Goal: Check status: Check status

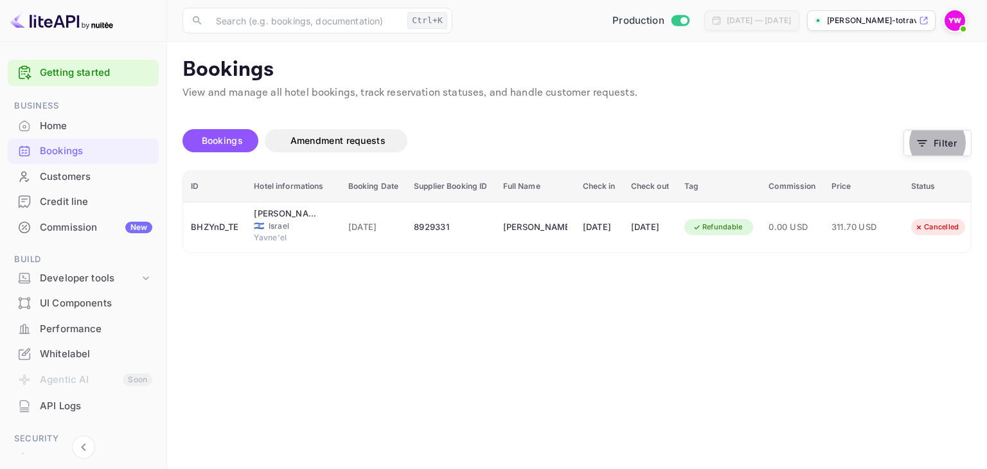
scroll to position [0, 44]
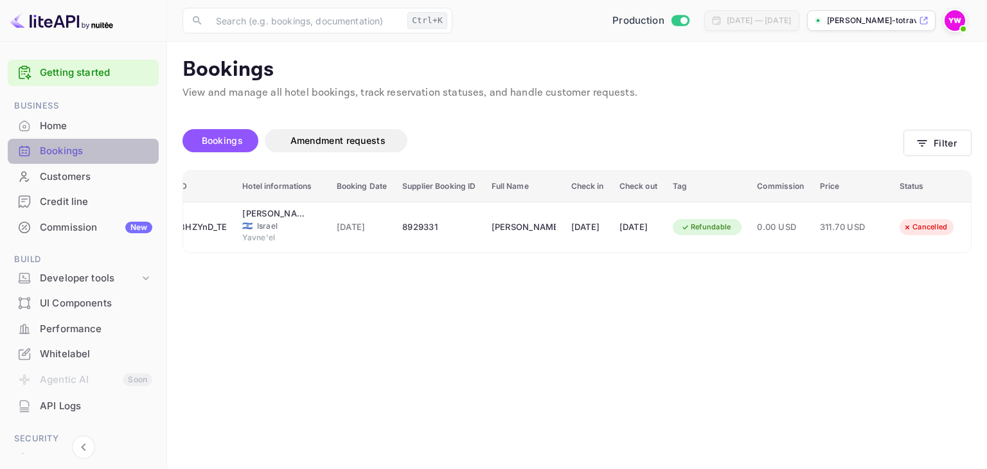
click at [87, 150] on div "Bookings" at bounding box center [96, 151] width 112 height 15
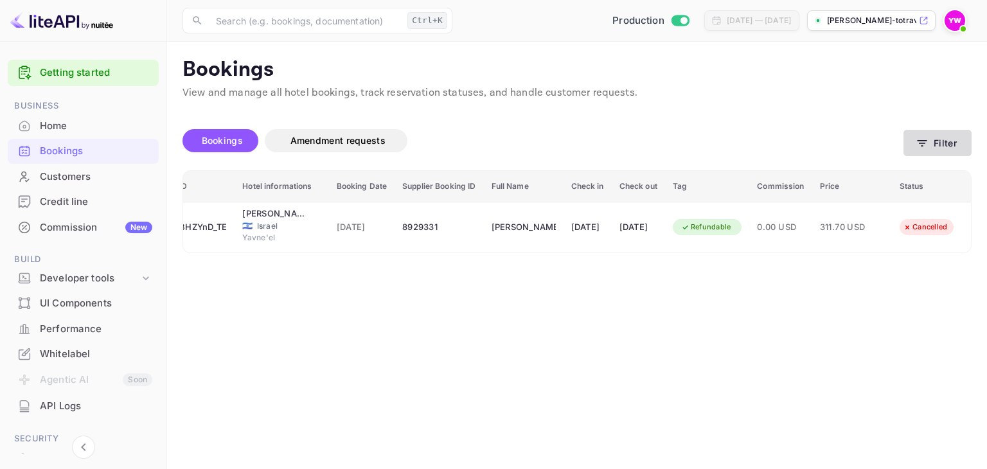
click at [924, 142] on icon "button" at bounding box center [922, 143] width 13 height 13
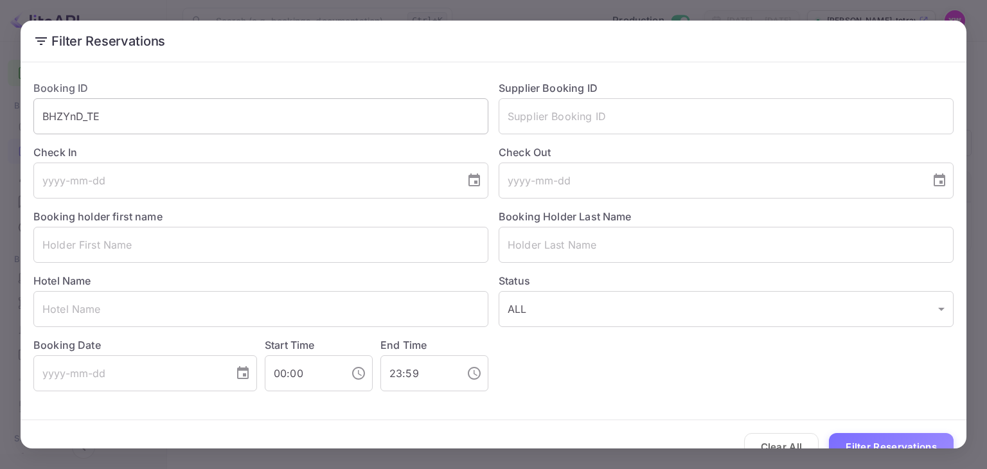
click at [243, 118] on input "BHZYnD_TE" at bounding box center [260, 116] width 455 height 36
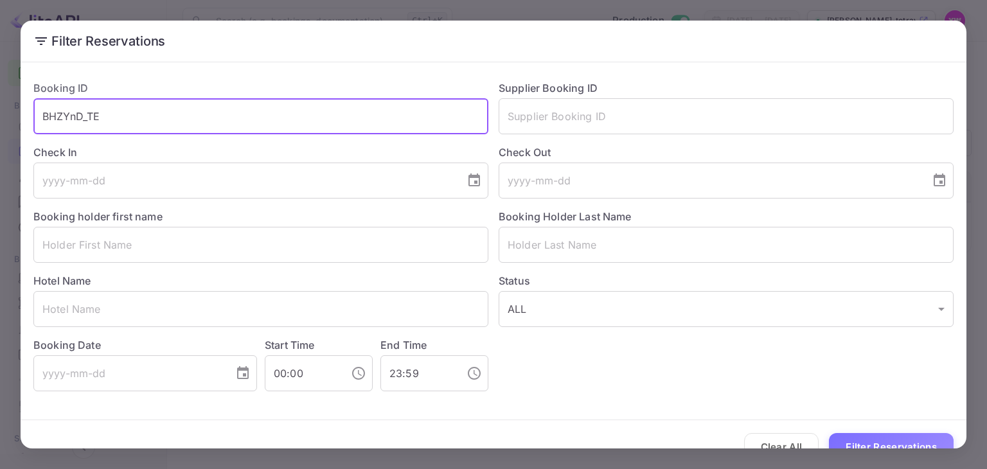
click at [243, 118] on input "BHZYnD_TE" at bounding box center [260, 116] width 455 height 36
click at [250, 249] on input "text" at bounding box center [260, 245] width 455 height 36
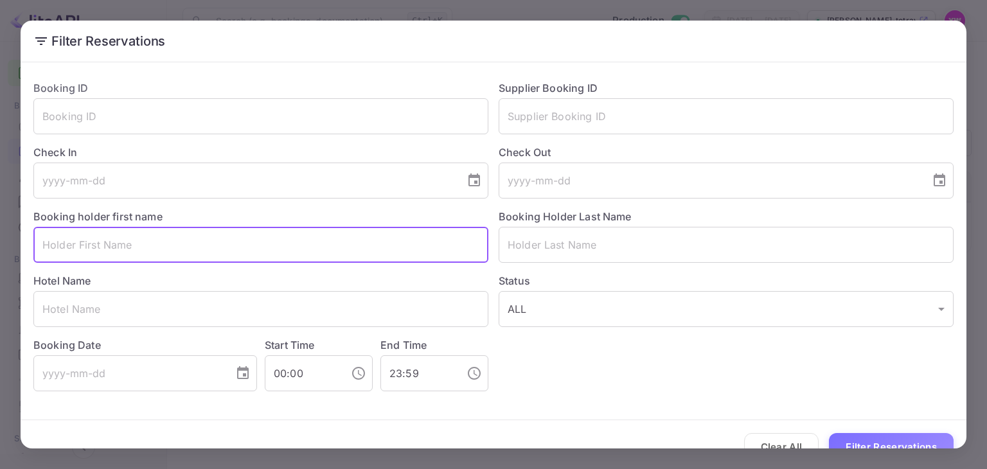
paste input "S [PERSON_NAME]"
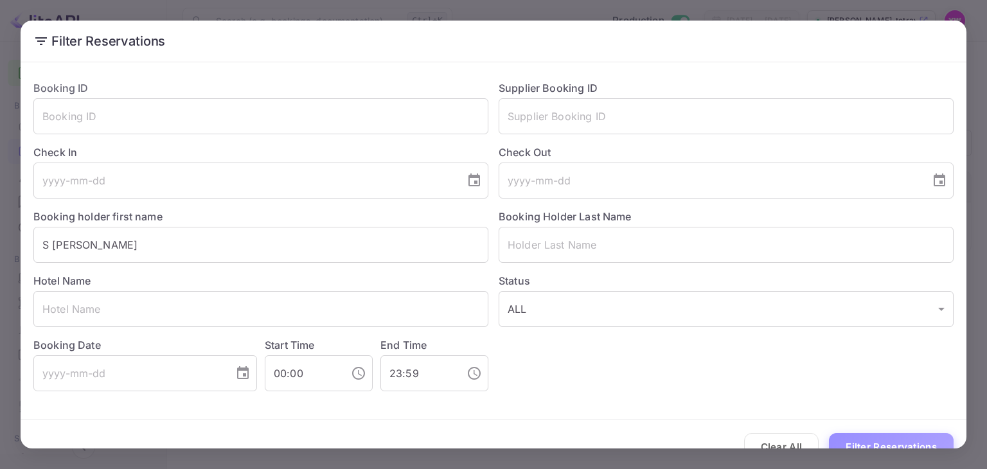
click at [901, 440] on button "Filter Reservations" at bounding box center [891, 447] width 125 height 28
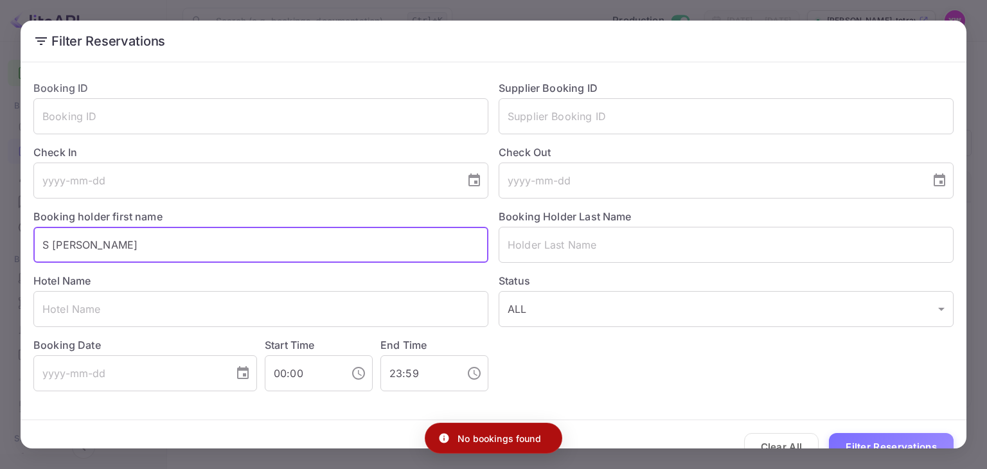
click at [67, 242] on input "S [PERSON_NAME]" at bounding box center [260, 245] width 455 height 36
type input "S"
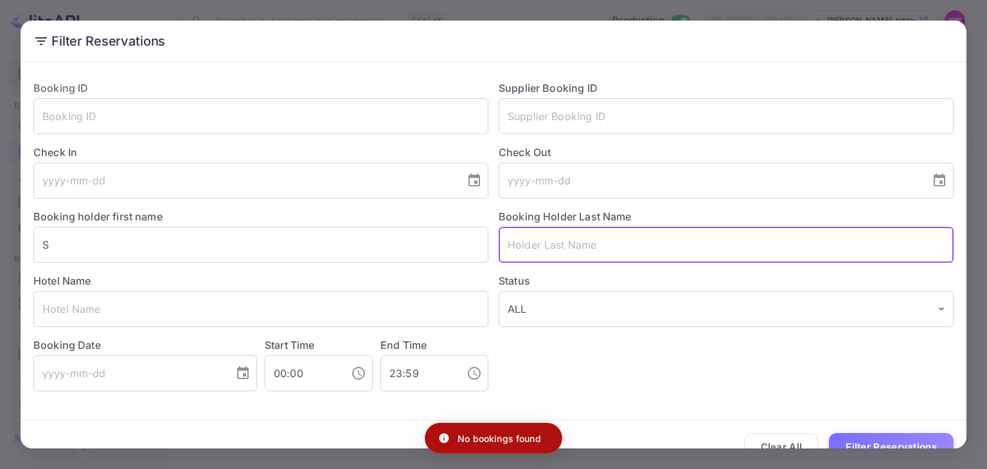
click at [611, 242] on input "text" at bounding box center [726, 245] width 455 height 36
paste input "S [PERSON_NAME]"
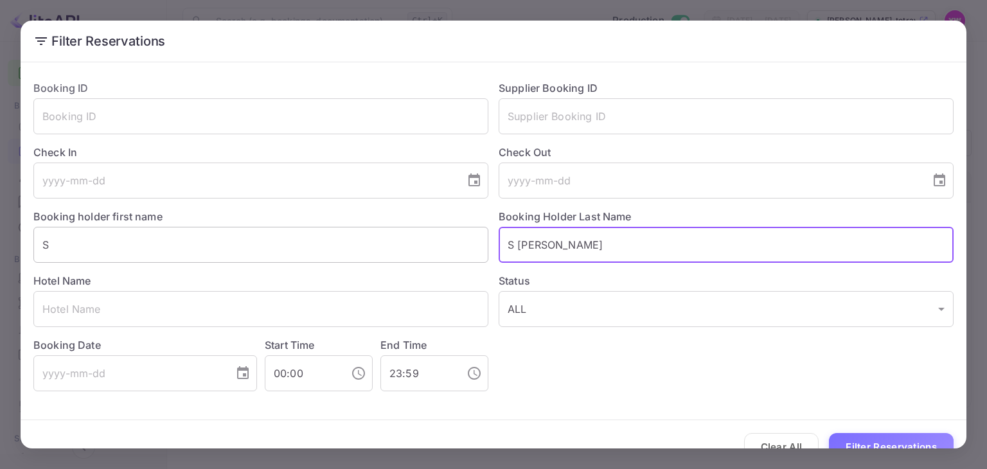
drag, startPoint x: 512, startPoint y: 243, endPoint x: 450, endPoint y: 244, distance: 61.7
click at [449, 244] on div "Booking ID ​ Supplier Booking ID ​ Check In ​ Check Out ​ Booking holder first …" at bounding box center [488, 230] width 931 height 321
type input "[PERSON_NAME]"
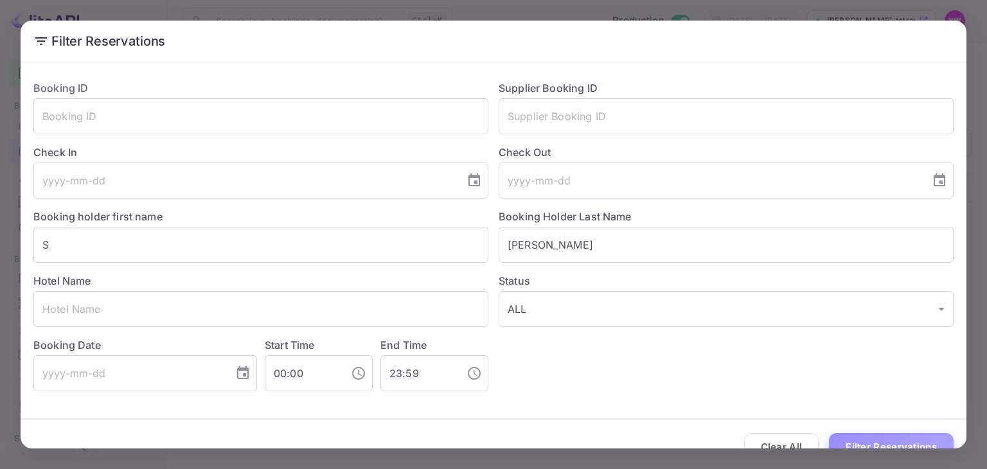
click at [848, 442] on button "Filter Reservations" at bounding box center [891, 447] width 125 height 28
click at [889, 451] on div "Filter Reservations Booking ID ​ Supplier Booking ID ​ Check In ​ Check Out ​ B…" at bounding box center [493, 234] width 987 height 469
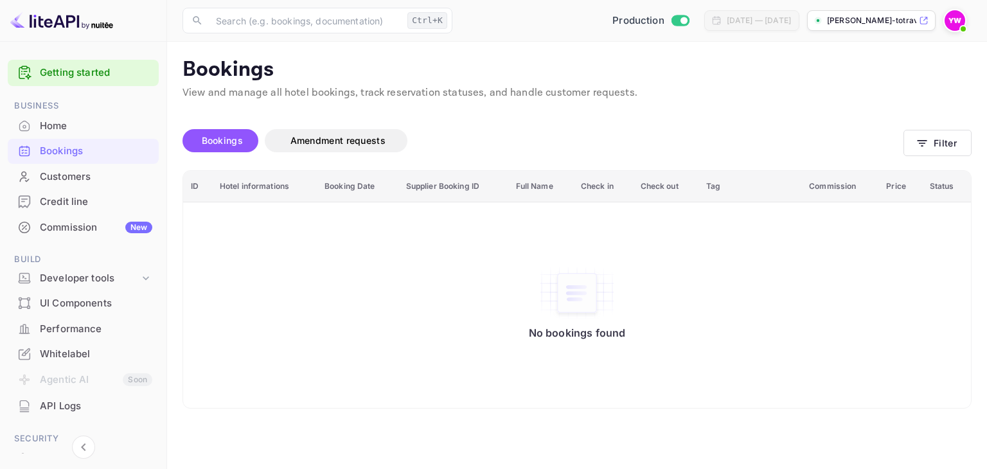
click at [892, 440] on main "Bookings View and manage all hotel bookings, track reservation statuses, and ha…" at bounding box center [577, 255] width 820 height 427
click at [931, 141] on button "Filter" at bounding box center [938, 143] width 68 height 26
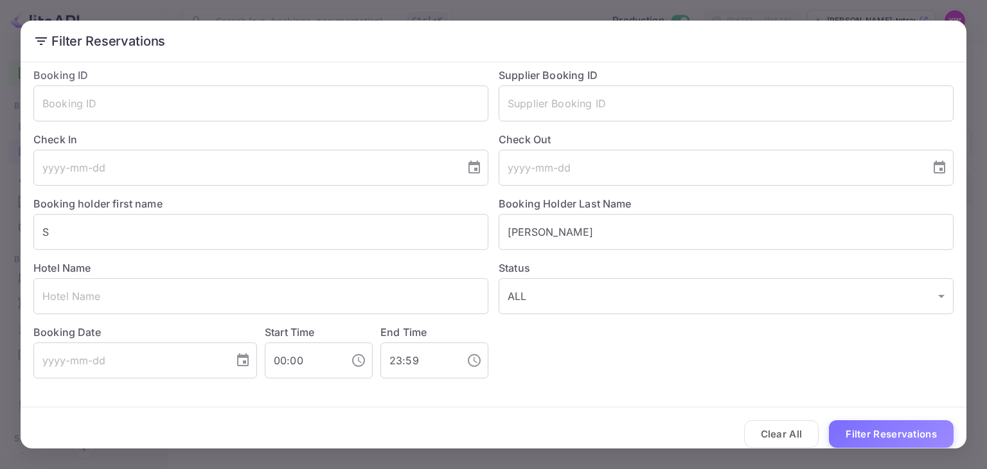
scroll to position [24, 0]
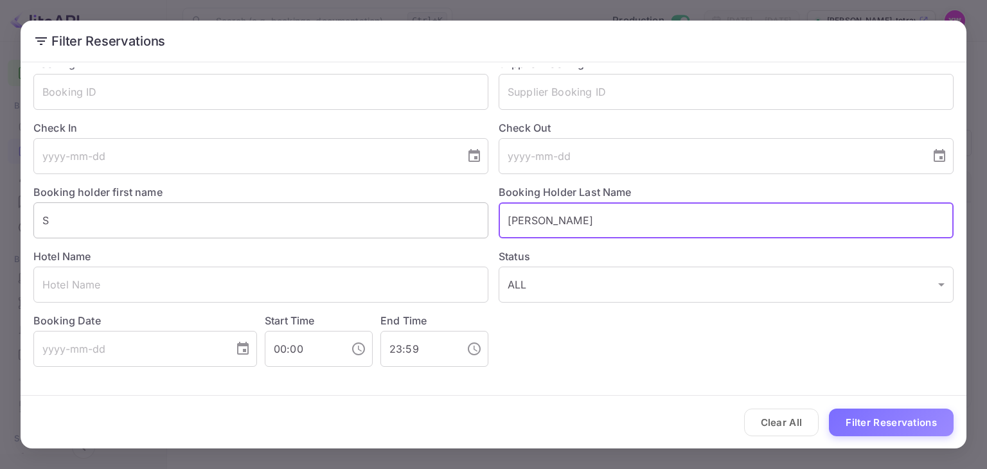
drag, startPoint x: 557, startPoint y: 217, endPoint x: 408, endPoint y: 217, distance: 149.1
click at [406, 218] on div "Booking ID ​ Supplier Booking ID ​ Check In ​ Check Out ​ Booking holder first …" at bounding box center [488, 206] width 931 height 321
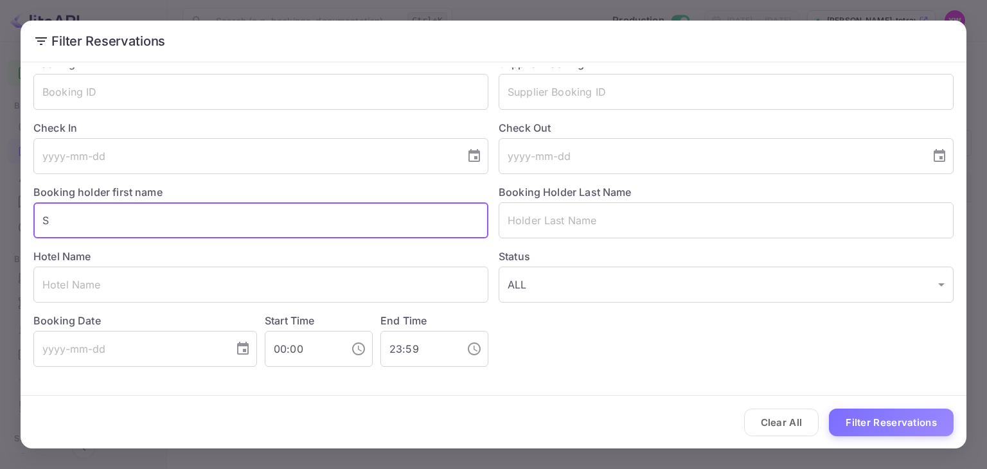
drag, startPoint x: 133, startPoint y: 216, endPoint x: 18, endPoint y: 215, distance: 115.1
click at [18, 215] on div "Filter Reservations Booking ID ​ Supplier Booking ID ​ Check In ​ Check Out ​ B…" at bounding box center [493, 234] width 987 height 469
click at [143, 287] on input "text" at bounding box center [260, 285] width 455 height 36
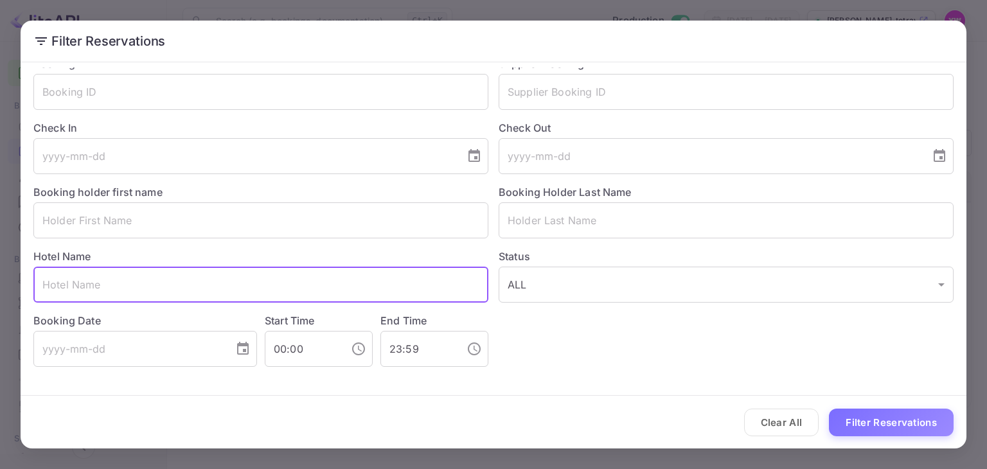
paste input "Hypnos Inn [GEOGRAPHIC_DATA]"
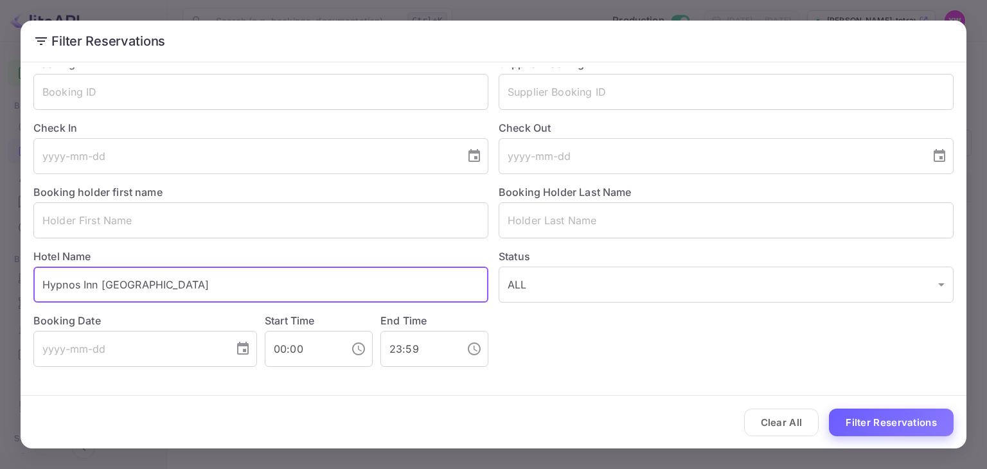
type input "Hypnos Inn [GEOGRAPHIC_DATA]"
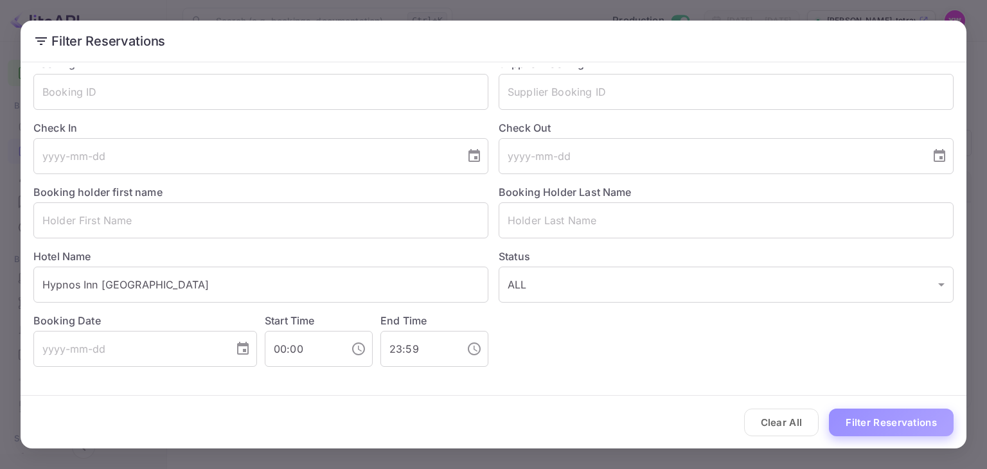
click at [868, 420] on button "Filter Reservations" at bounding box center [891, 423] width 125 height 28
click at [115, 348] on input "tel" at bounding box center [129, 349] width 192 height 36
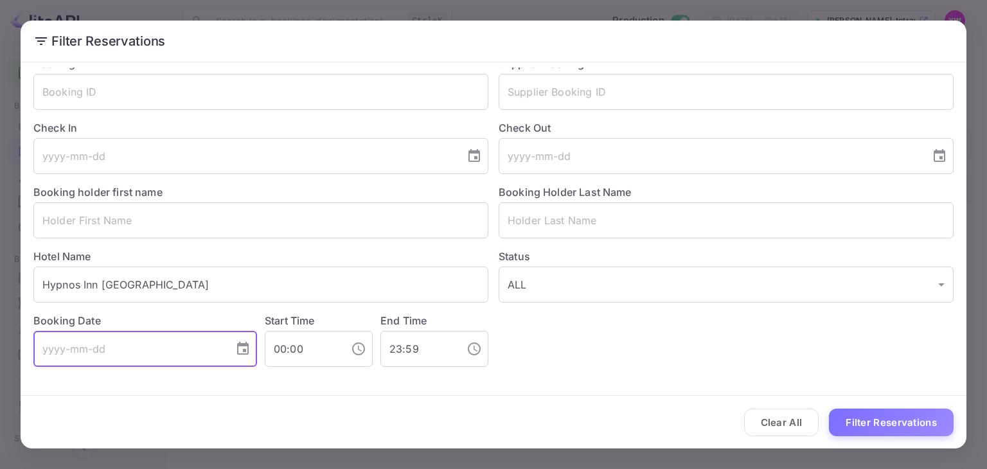
click at [239, 345] on icon "Choose date" at bounding box center [243, 348] width 12 height 13
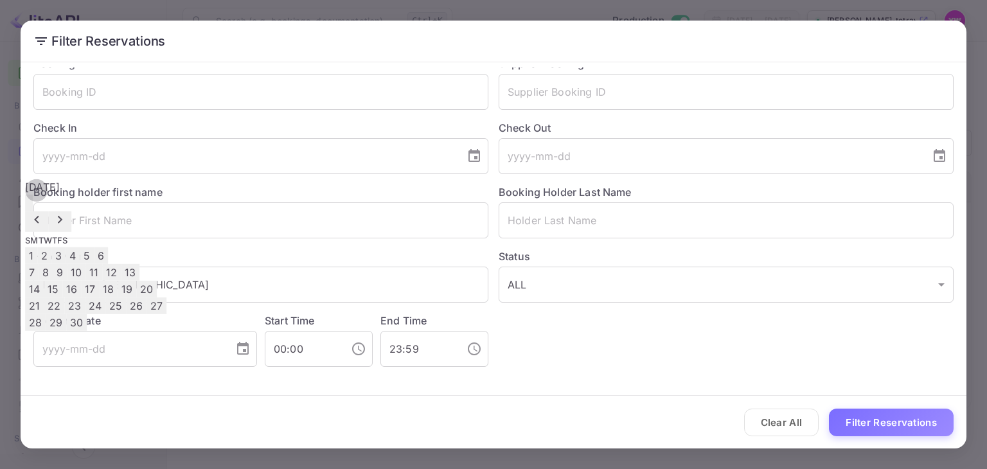
click at [67, 212] on icon "Next month" at bounding box center [59, 219] width 15 height 15
click at [66, 247] on button "3" at bounding box center [58, 255] width 14 height 17
type input "[DATE]"
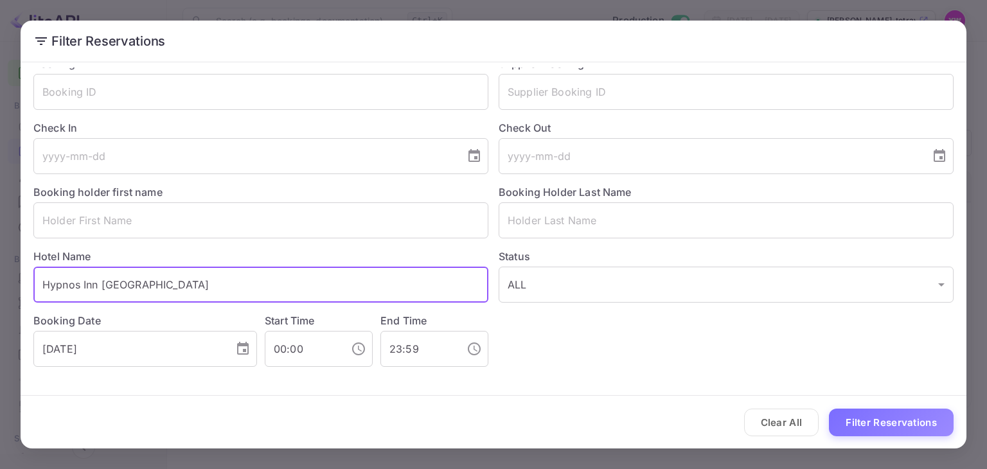
drag, startPoint x: 185, startPoint y: 285, endPoint x: 1, endPoint y: 269, distance: 184.6
click at [0, 269] on div "Filter Reservations Booking ID ​ Supplier Booking ID ​ Check In ​ Check Out ​ B…" at bounding box center [493, 234] width 987 height 469
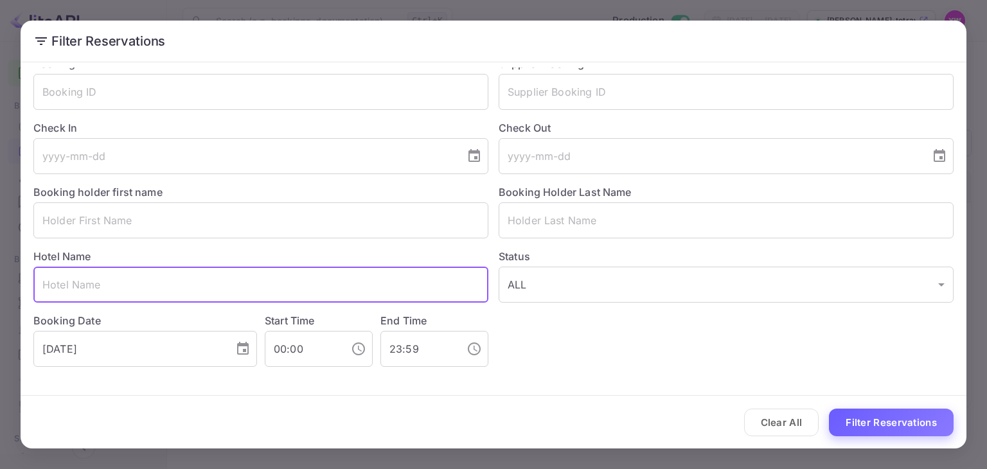
click at [874, 420] on button "Filter Reservations" at bounding box center [891, 423] width 125 height 28
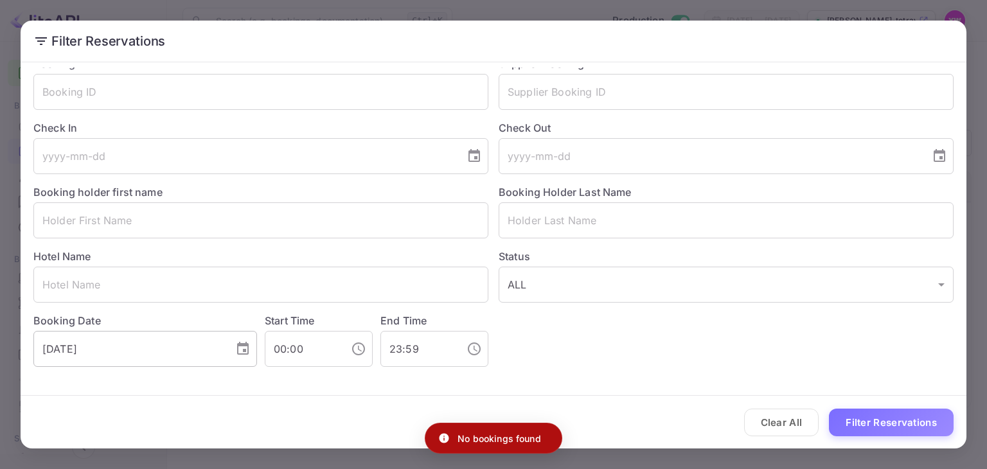
click at [239, 345] on icon "Choose date, selected date is Oct 3, 2025" at bounding box center [243, 348] width 12 height 13
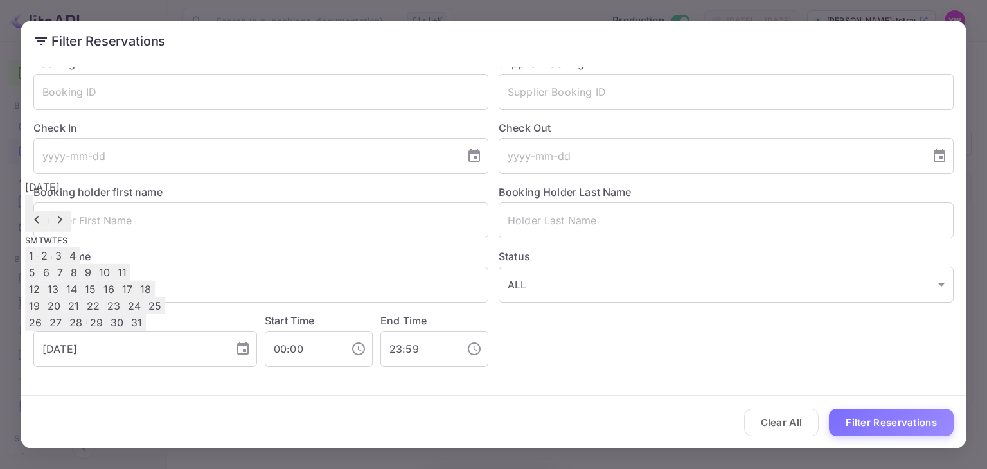
click at [80, 247] on button "4" at bounding box center [73, 255] width 14 height 17
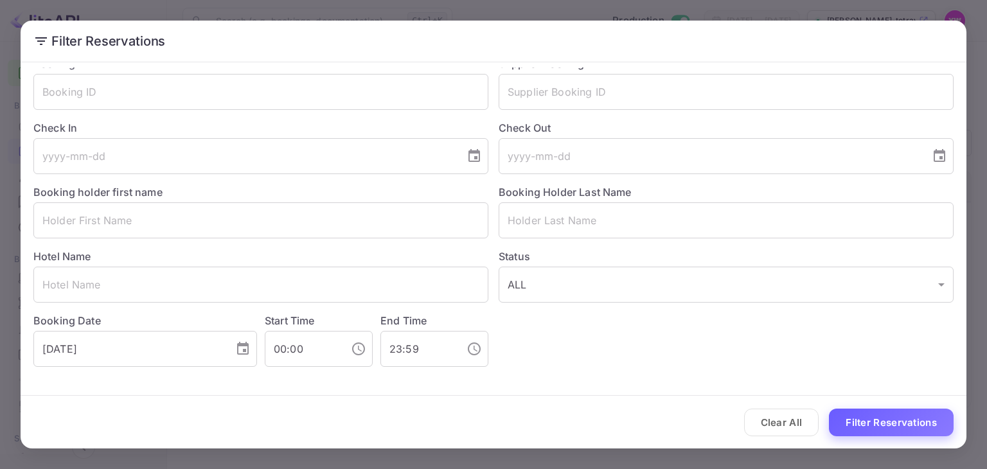
click at [881, 427] on button "Filter Reservations" at bounding box center [891, 423] width 125 height 28
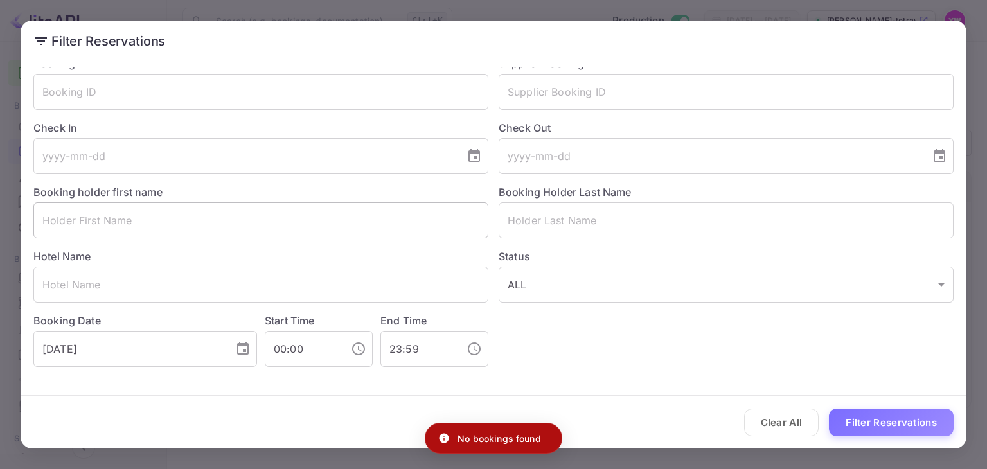
scroll to position [0, 0]
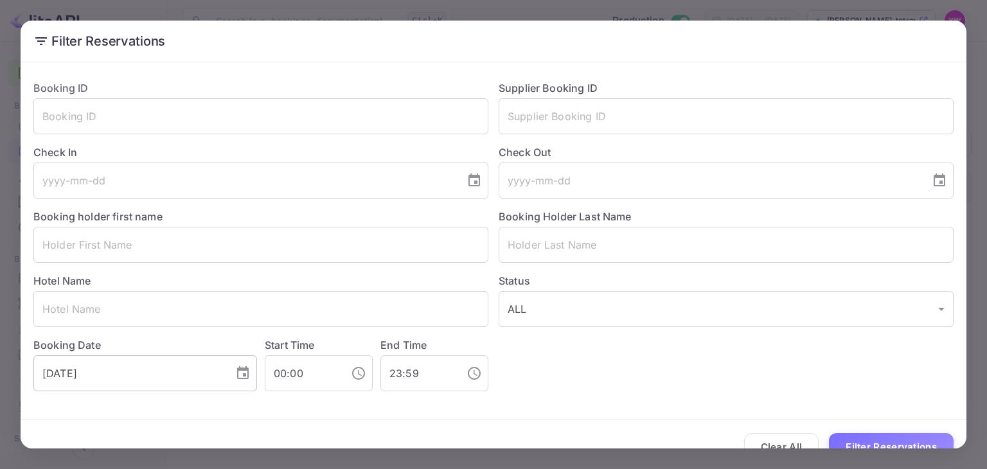
click at [233, 385] on div "[DATE] ​" at bounding box center [145, 373] width 224 height 36
click at [237, 373] on icon "Choose date, selected date is Oct 4, 2025" at bounding box center [242, 373] width 15 height 15
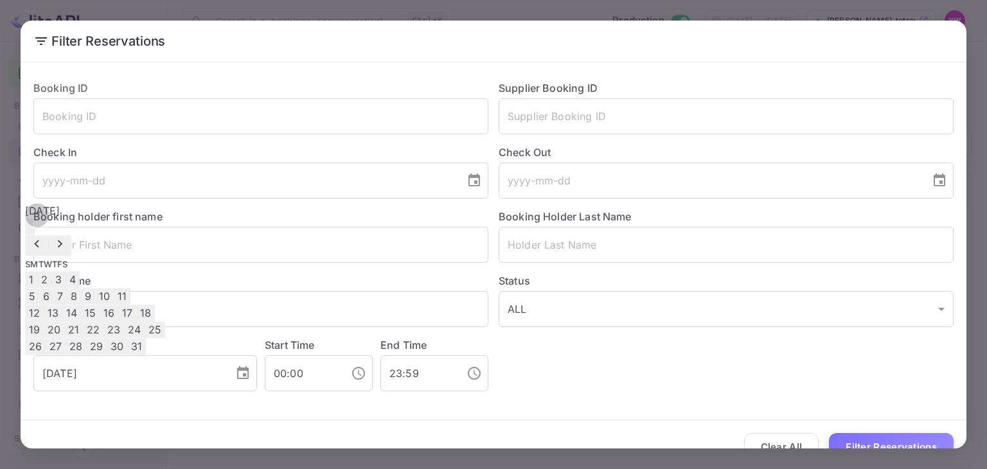
click at [95, 288] on button "9" at bounding box center [88, 296] width 14 height 17
type input "[DATE]"
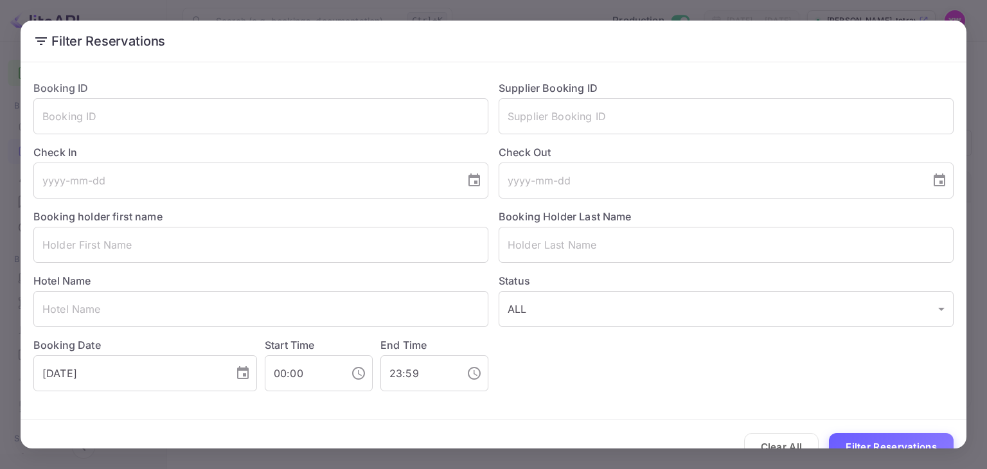
click at [913, 438] on button "Filter Reservations" at bounding box center [891, 447] width 125 height 28
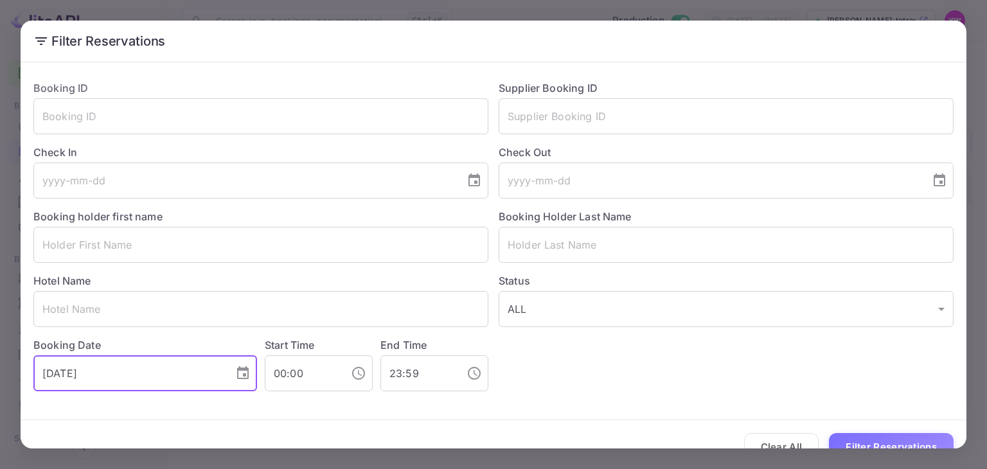
click at [207, 379] on input "[DATE]" at bounding box center [129, 373] width 192 height 36
click at [246, 370] on icon "Choose date, selected date is Oct 9, 2025" at bounding box center [243, 372] width 12 height 13
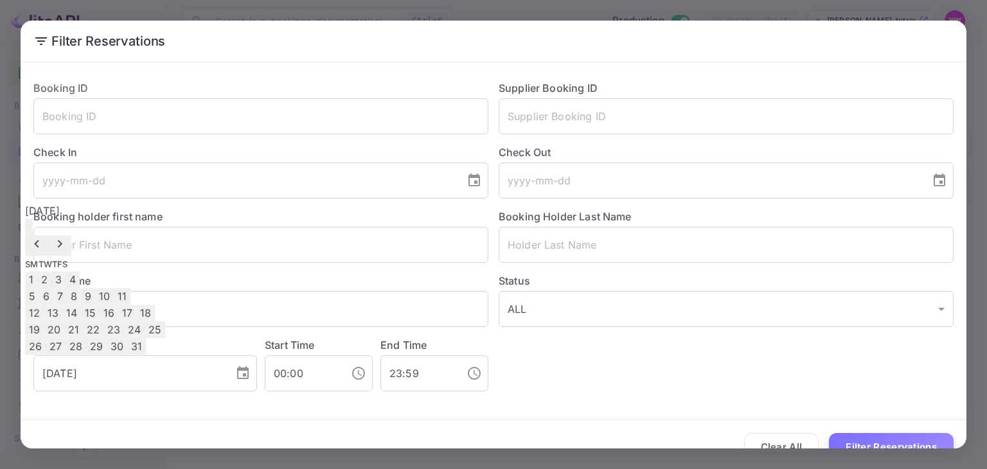
click at [306, 151] on label "Check In" at bounding box center [260, 152] width 455 height 15
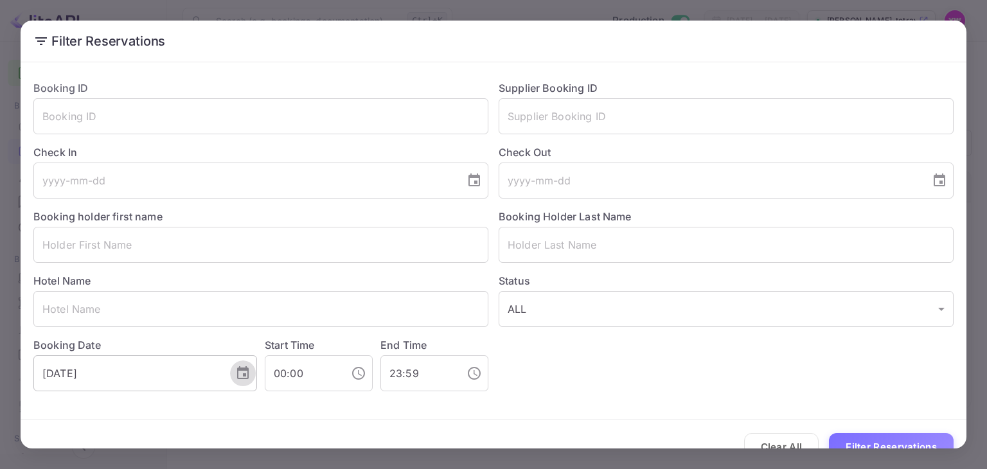
click at [237, 371] on icon "Choose date, selected date is Oct 9, 2025" at bounding box center [243, 372] width 12 height 13
